Goal: Task Accomplishment & Management: Use online tool/utility

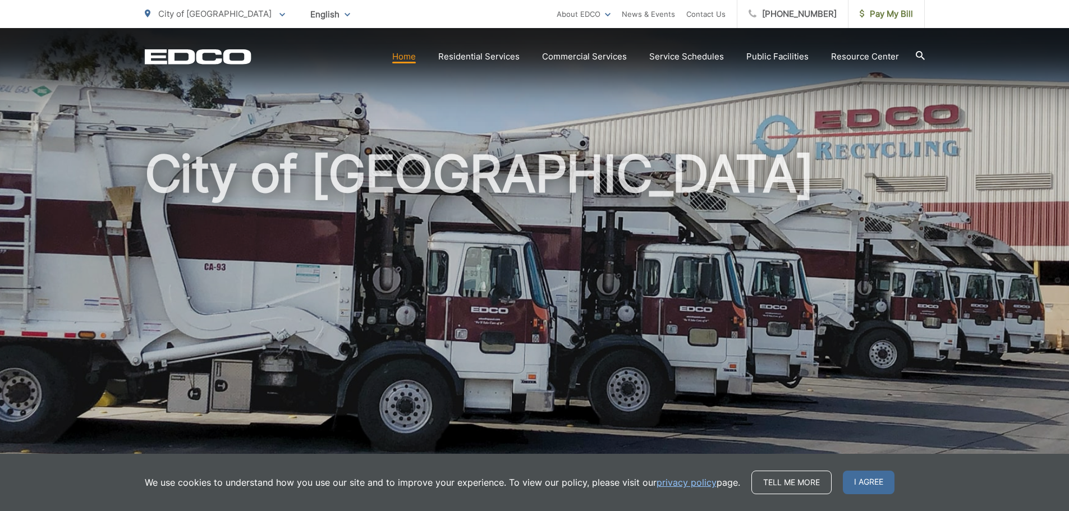
click at [875, 486] on span "I agree" at bounding box center [869, 483] width 52 height 24
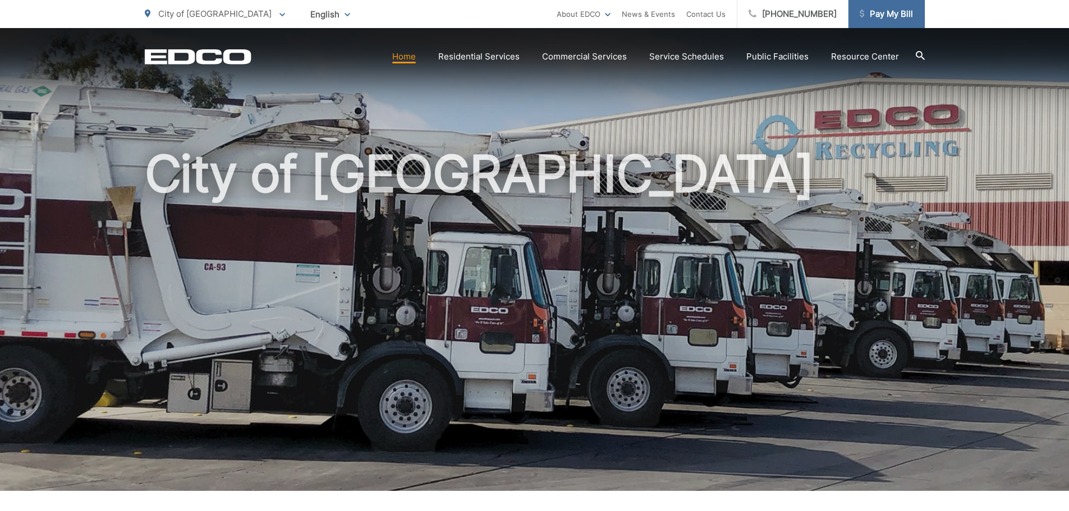
click at [899, 17] on span "Pay My Bill" at bounding box center [886, 13] width 53 height 13
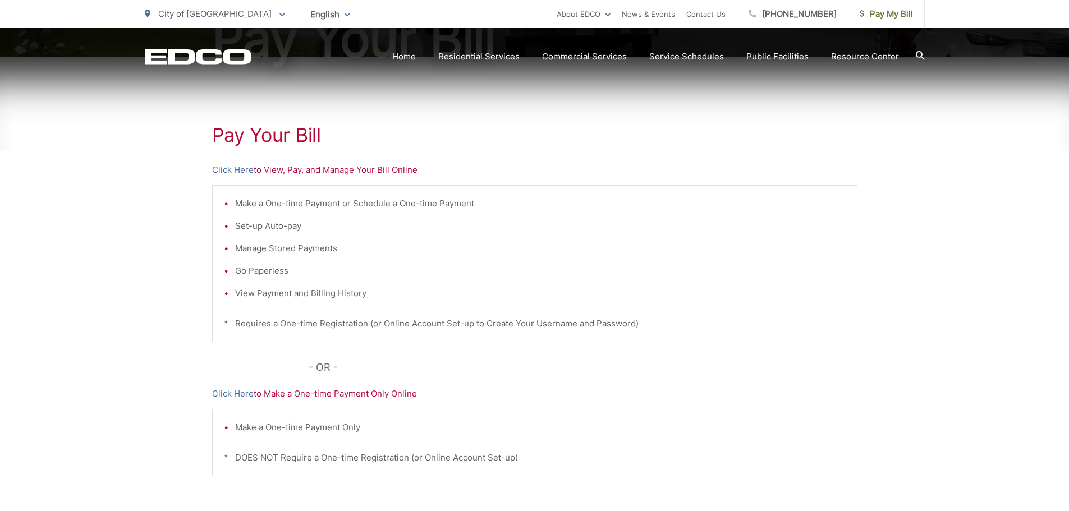
scroll to position [168, 0]
click at [372, 167] on p "Click Here to View, Pay, and Manage Your Bill Online" at bounding box center [535, 169] width 646 height 13
click at [234, 170] on link "Click Here" at bounding box center [233, 169] width 42 height 13
click at [238, 168] on link "Click Here" at bounding box center [233, 169] width 42 height 13
